Goal: Find specific page/section: Find specific page/section

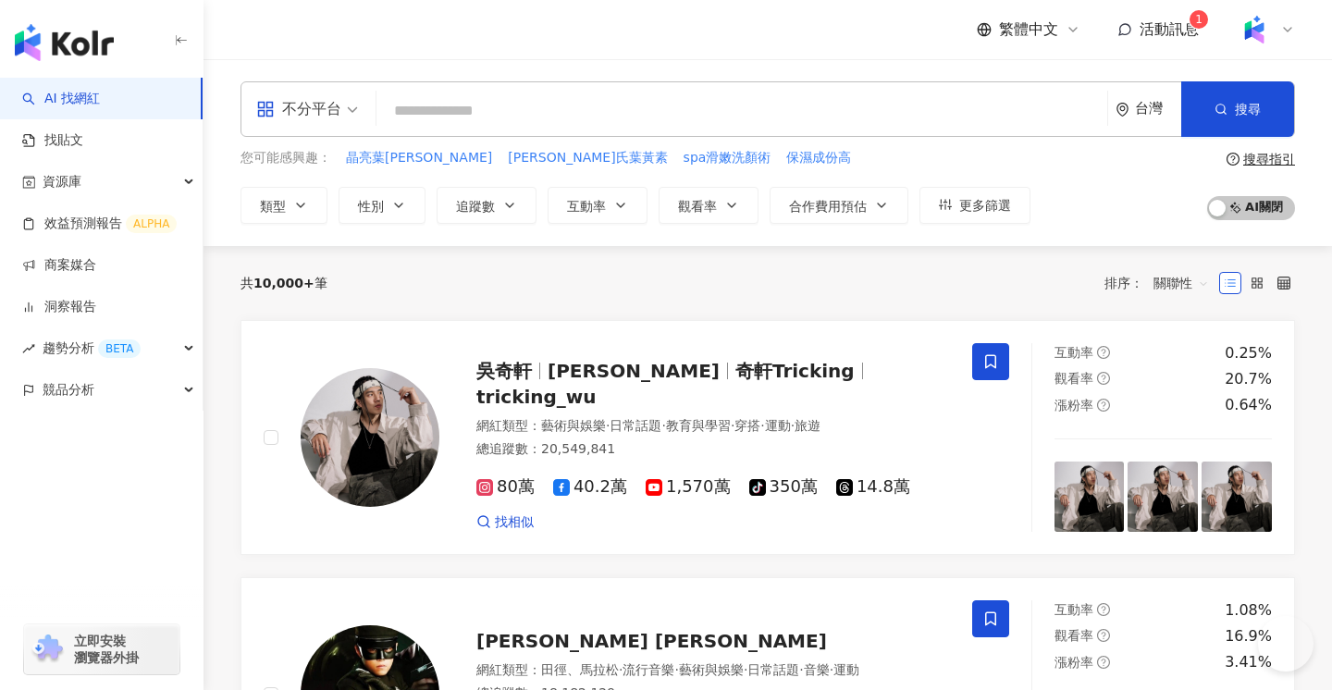
click at [69, 42] on img "button" at bounding box center [64, 42] width 99 height 37
click at [75, 42] on img "button" at bounding box center [64, 42] width 99 height 37
click at [90, 50] on img "button" at bounding box center [64, 42] width 99 height 37
